Goal: Information Seeking & Learning: Learn about a topic

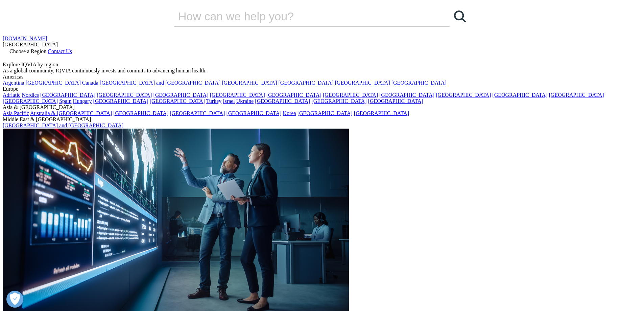
click at [46, 48] on span "Choose a Region" at bounding box center [27, 51] width 37 height 6
click at [392, 86] on link "[GEOGRAPHIC_DATA]" at bounding box center [419, 83] width 55 height 6
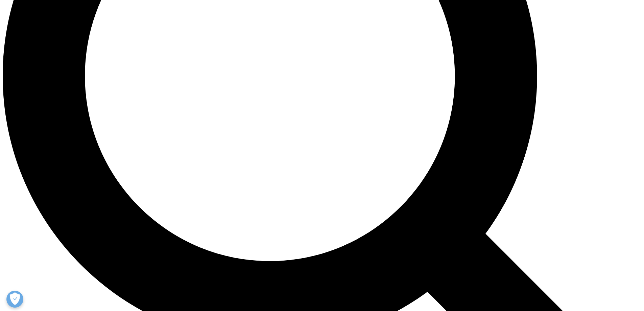
scroll to position [935, 0]
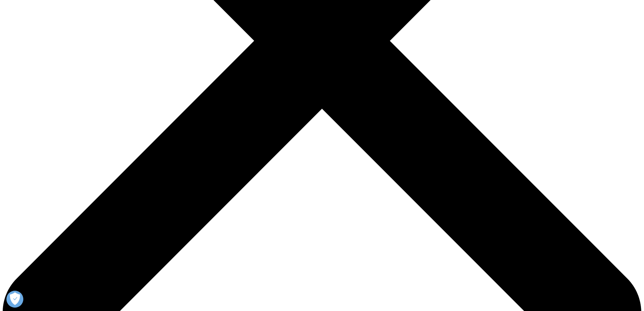
scroll to position [296, 0]
